Goal: Check status: Check status

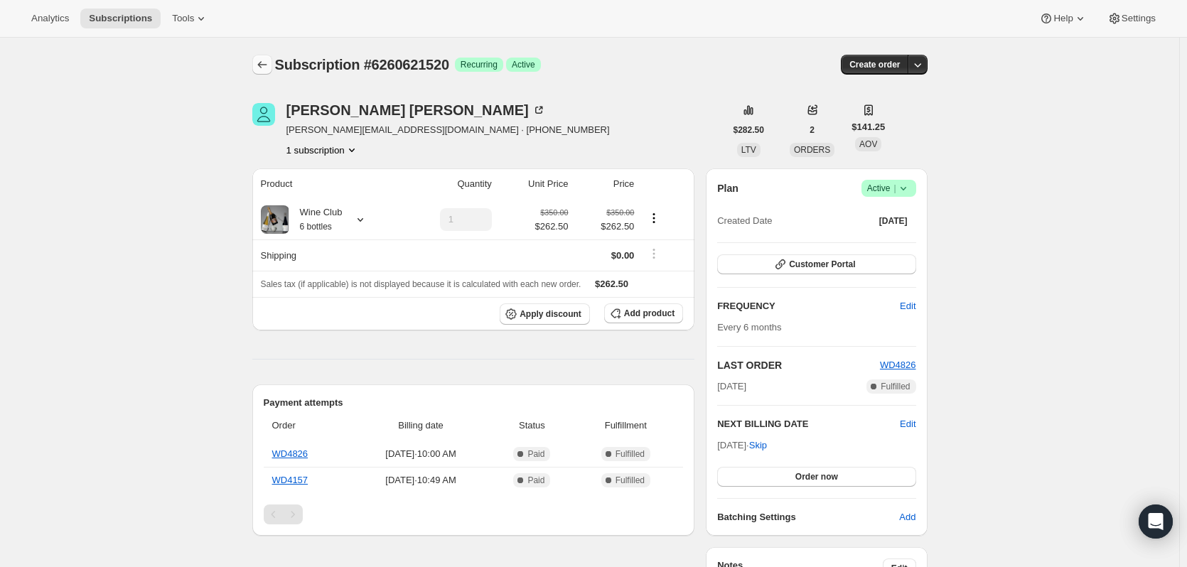
click at [269, 74] on button "Subscriptions" at bounding box center [262, 65] width 20 height 20
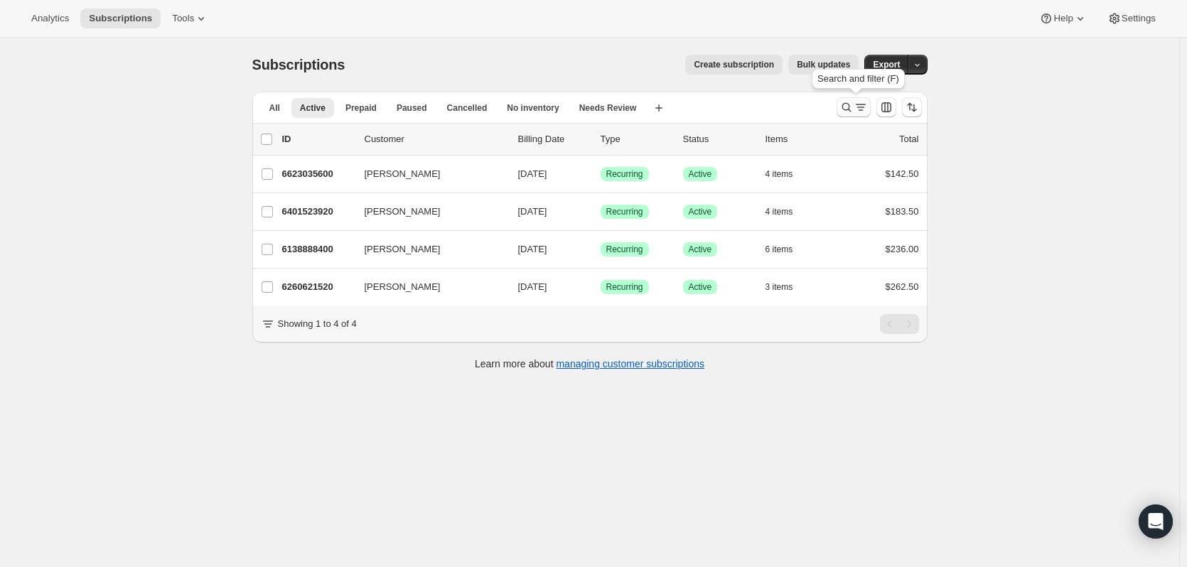
click at [851, 102] on icon "Search and filter results" at bounding box center [846, 107] width 14 height 14
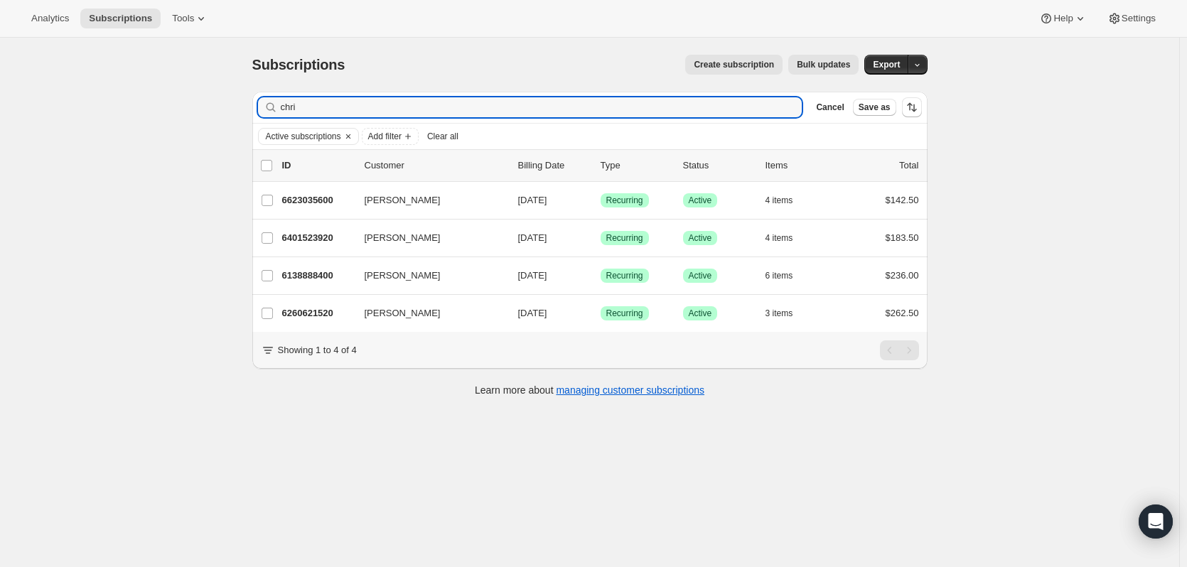
drag, startPoint x: 343, startPoint y: 117, endPoint x: 185, endPoint y: 126, distance: 158.0
click at [217, 123] on div "Subscriptions. This page is ready Subscriptions Create subscription Bulk update…" at bounding box center [589, 321] width 1179 height 567
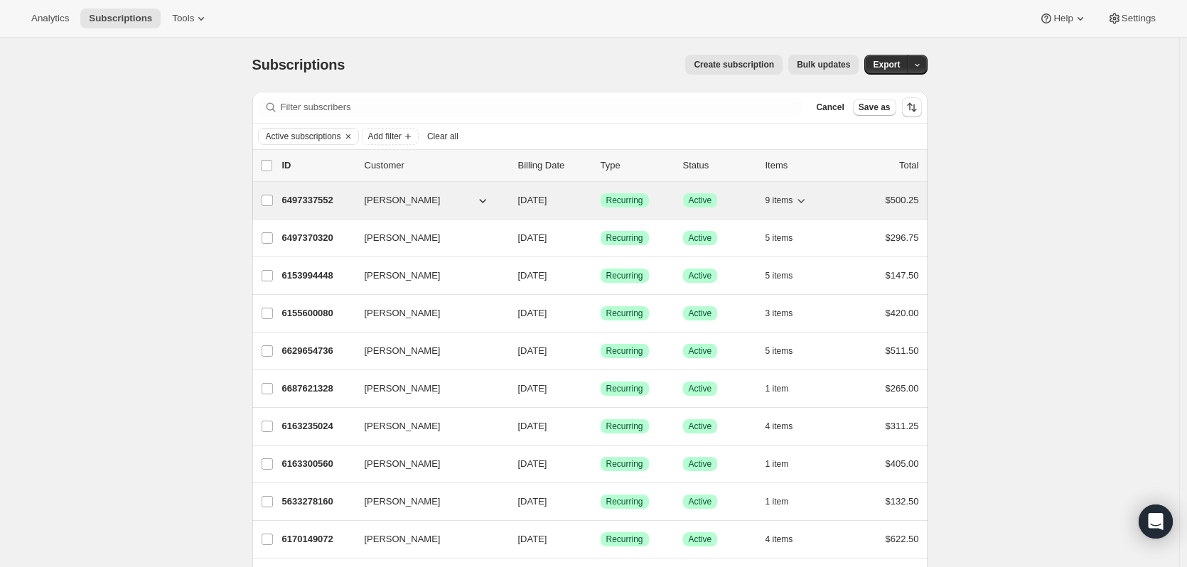
click at [806, 205] on icon "button" at bounding box center [801, 200] width 14 height 14
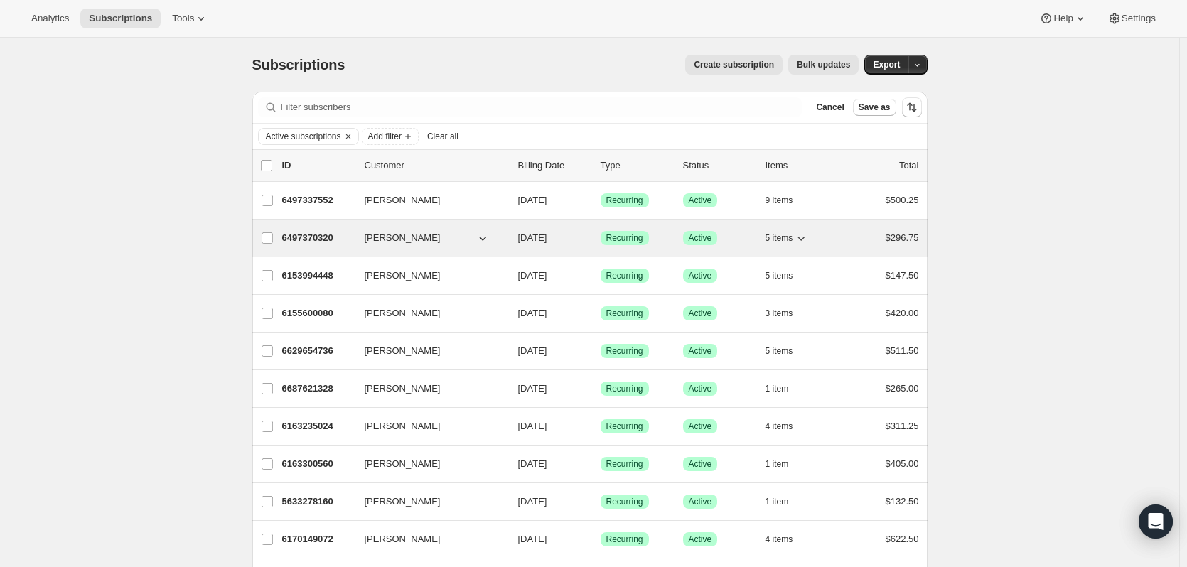
click at [805, 236] on icon "button" at bounding box center [801, 238] width 14 height 14
